Goal: Information Seeking & Learning: Check status

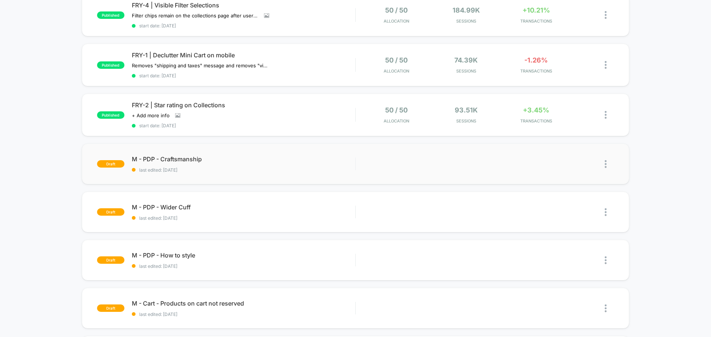
scroll to position [111, 0]
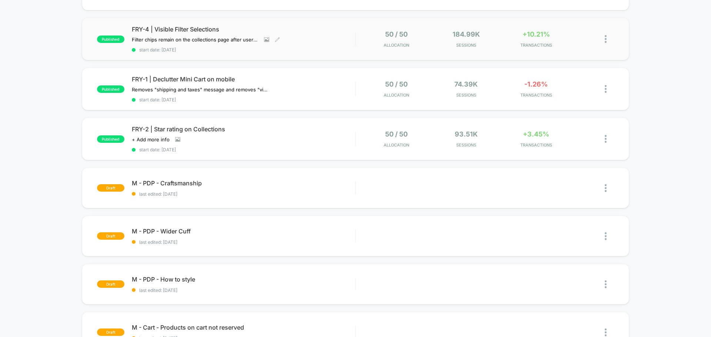
click at [319, 41] on div "FRY-4 | Visible Filter Selections Filter chips remain on the collections page a…" at bounding box center [243, 39] width 223 height 27
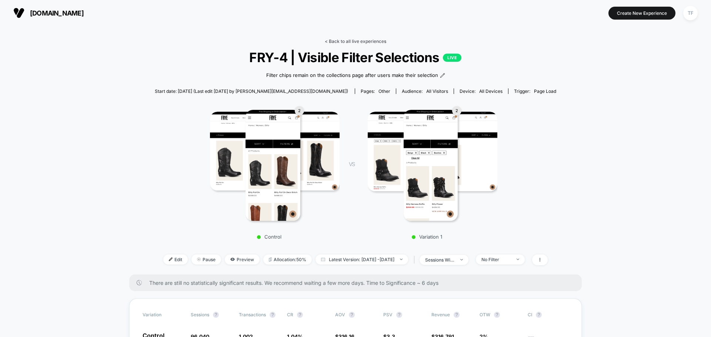
click at [353, 41] on link "< Back to all live experiences" at bounding box center [355, 42] width 61 height 6
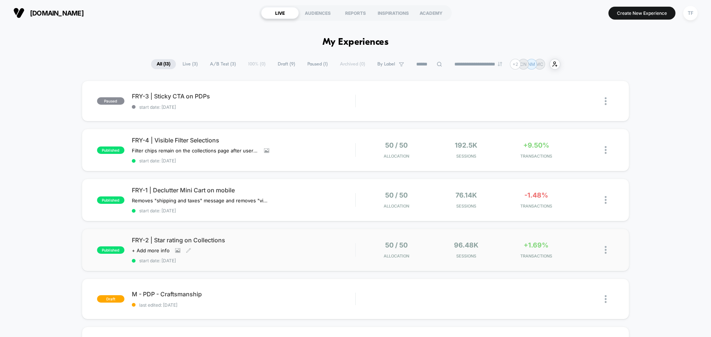
click at [300, 244] on span "FRY-2 | Star rating on Collections" at bounding box center [243, 240] width 223 height 7
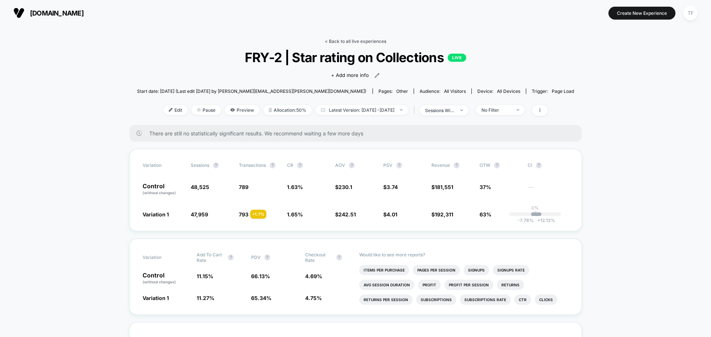
click at [352, 40] on link "< Back to all live experiences" at bounding box center [355, 42] width 61 height 6
